Goal: Download file/media

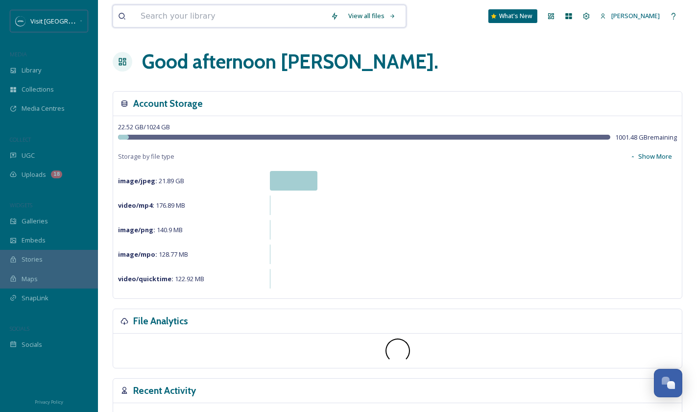
click at [247, 20] on input at bounding box center [231, 16] width 190 height 22
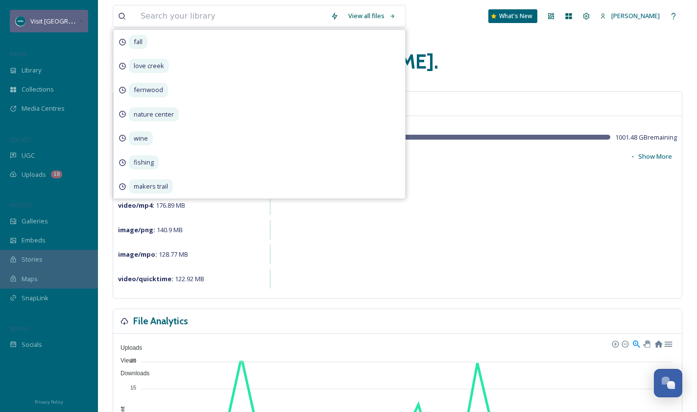
click at [51, 20] on span "Visit [GEOGRAPHIC_DATA][US_STATE]" at bounding box center [84, 20] width 109 height 9
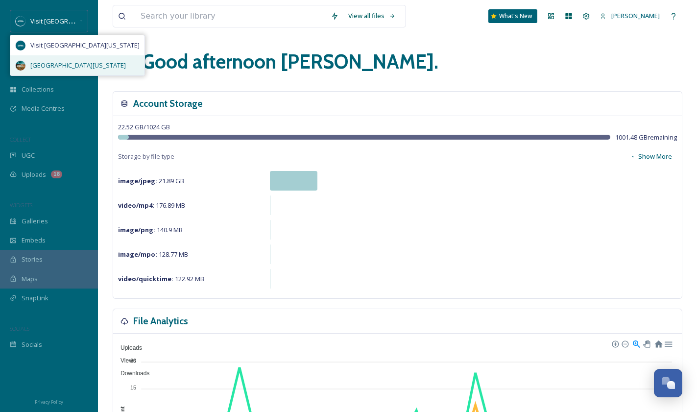
click at [66, 64] on span "[GEOGRAPHIC_DATA][US_STATE]" at bounding box center [77, 65] width 95 height 9
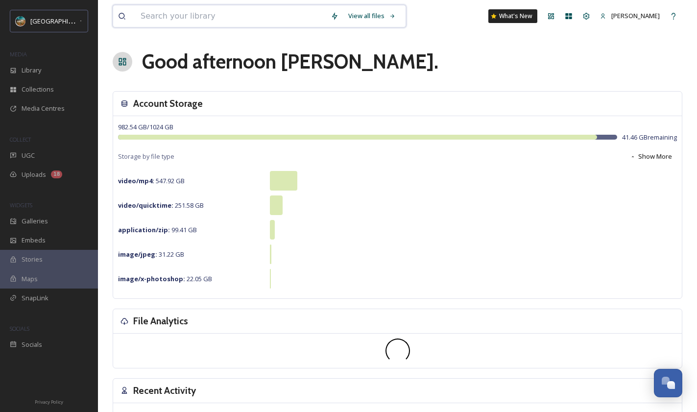
click at [188, 14] on input at bounding box center [231, 16] width 190 height 22
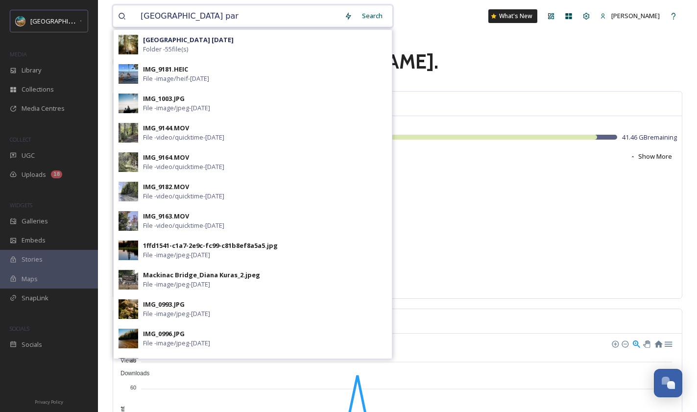
type input "[GEOGRAPHIC_DATA]"
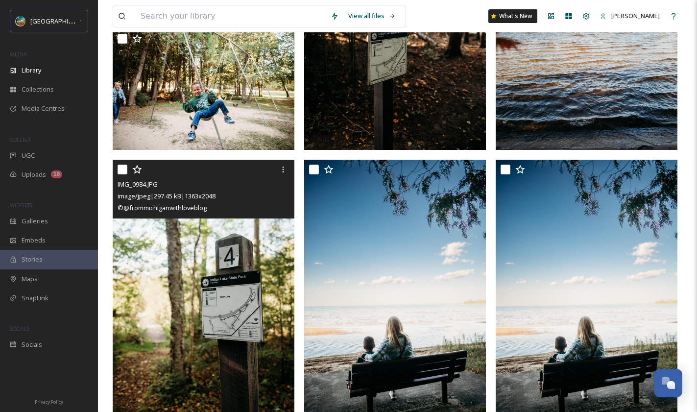
scroll to position [748, 0]
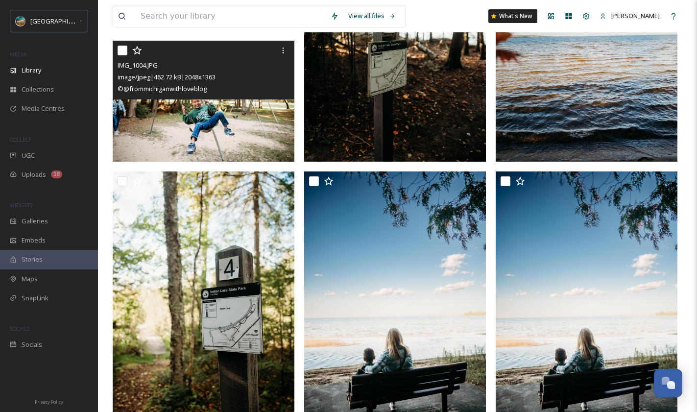
click at [234, 134] on img at bounding box center [204, 101] width 182 height 121
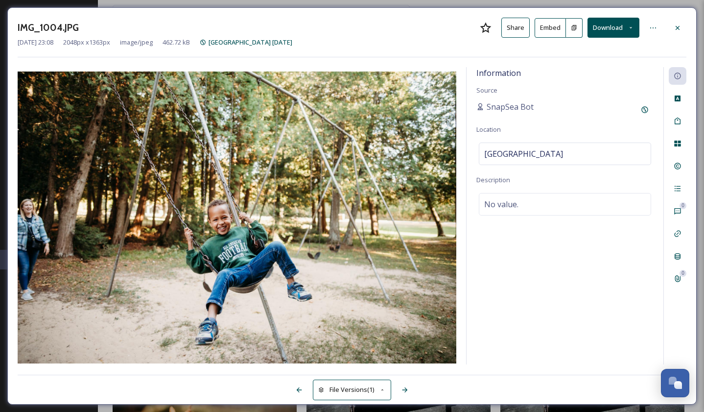
click at [610, 28] on button "Download" at bounding box center [614, 28] width 52 height 20
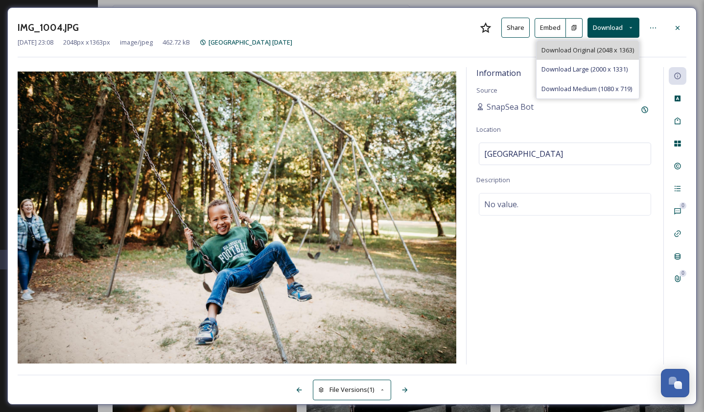
click at [617, 51] on span "Download Original (2048 x 1363)" at bounding box center [587, 50] width 93 height 9
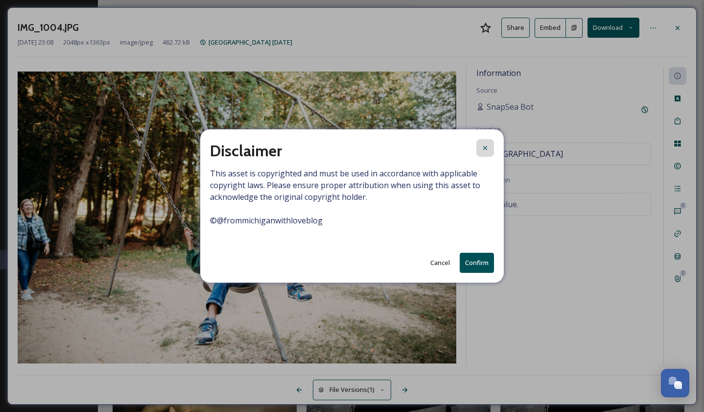
click at [483, 151] on icon at bounding box center [485, 148] width 8 height 8
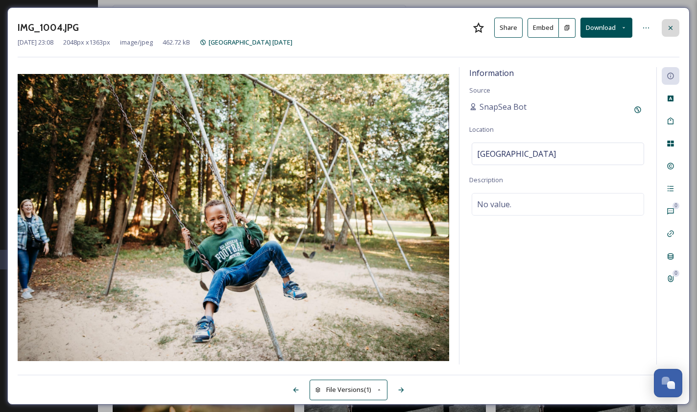
click at [671, 29] on icon at bounding box center [670, 28] width 8 height 8
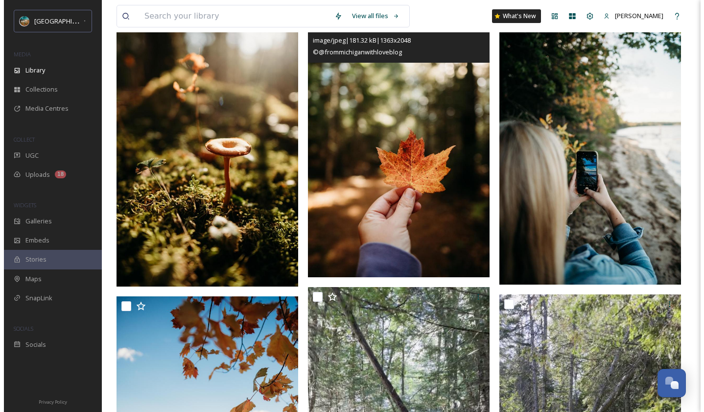
scroll to position [1148, 0]
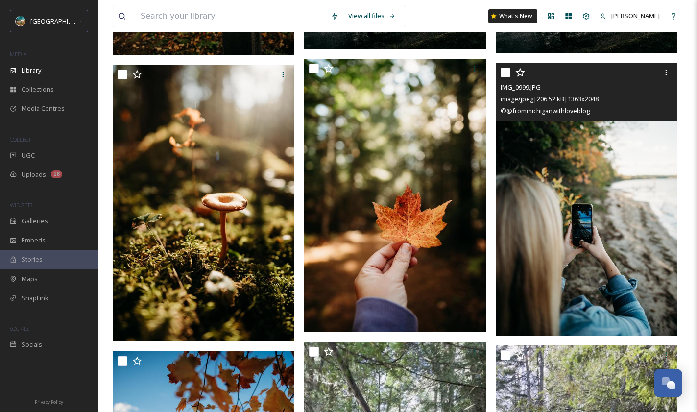
click at [542, 159] on img at bounding box center [586, 199] width 182 height 273
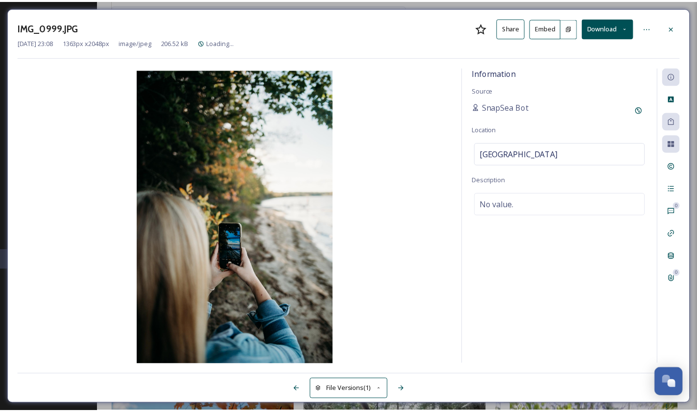
scroll to position [1150, 0]
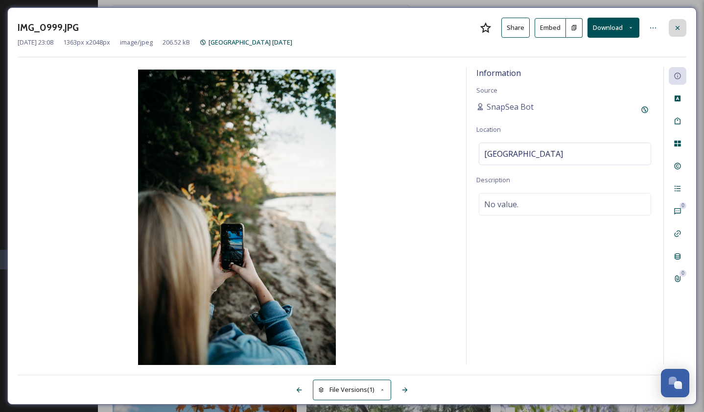
click at [679, 29] on icon at bounding box center [678, 27] width 4 height 4
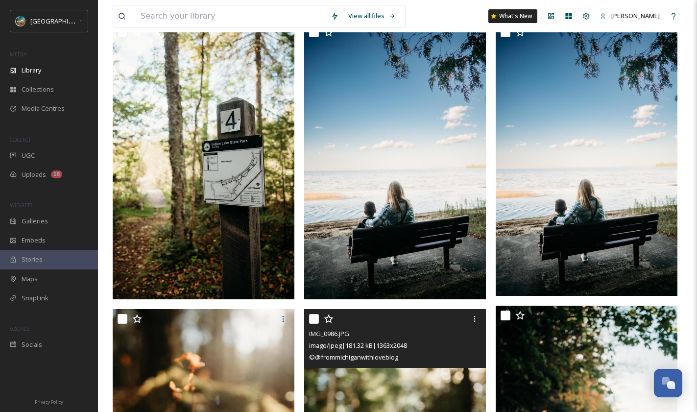
scroll to position [419, 0]
